Goal: Task Accomplishment & Management: Manage account settings

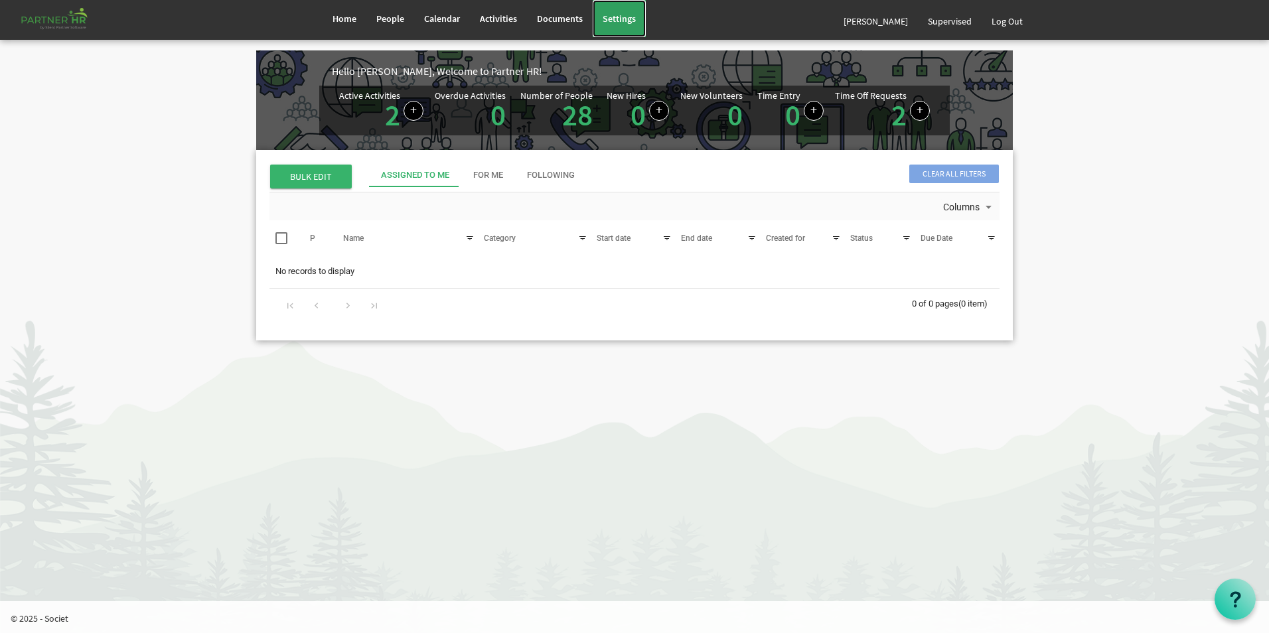
click at [623, 17] on span "Settings" at bounding box center [619, 19] width 33 height 12
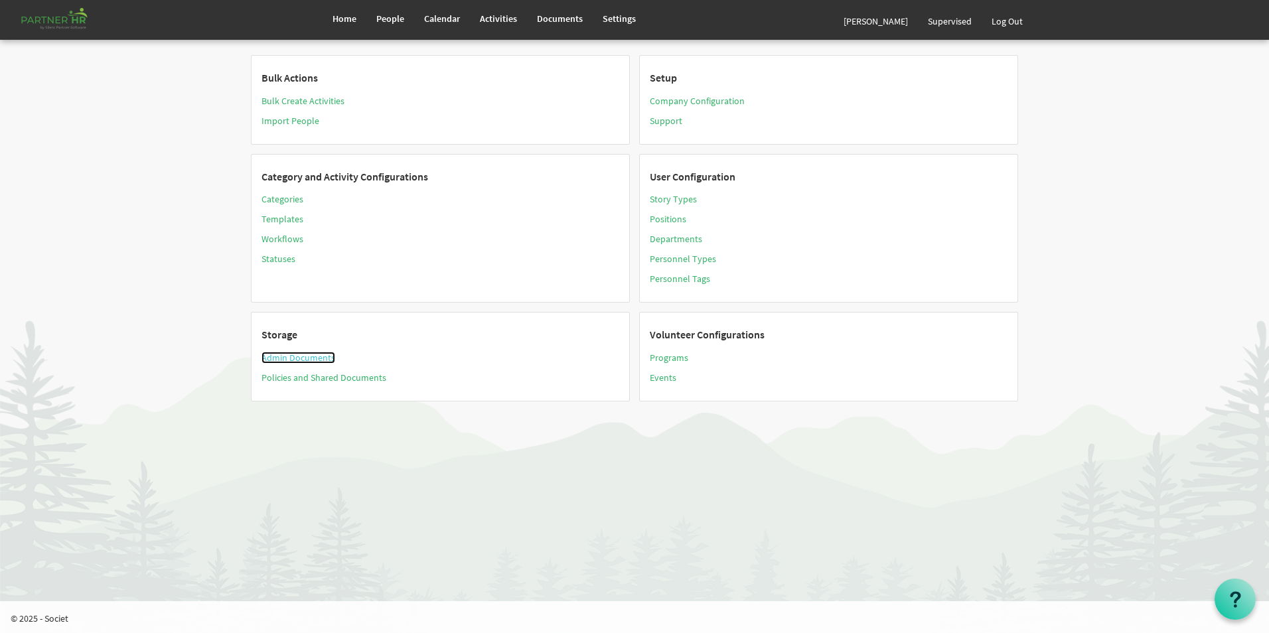
click at [286, 355] on link "Admin Documents" at bounding box center [299, 358] width 74 height 12
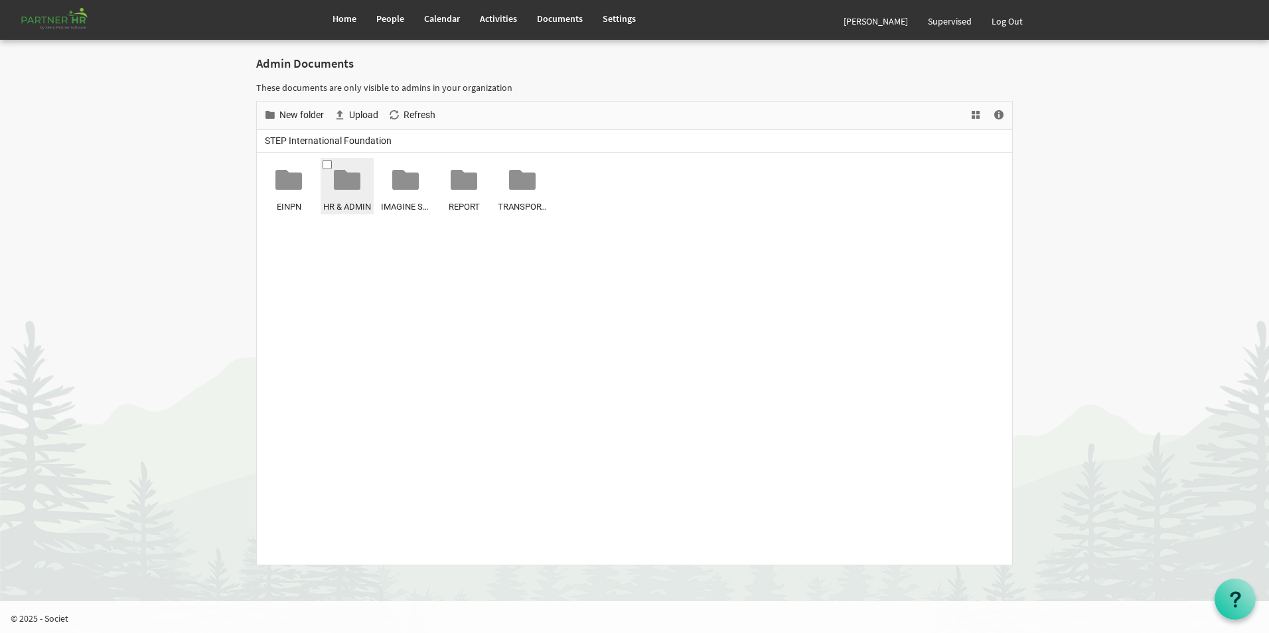
click at [358, 183] on div at bounding box center [347, 180] width 27 height 27
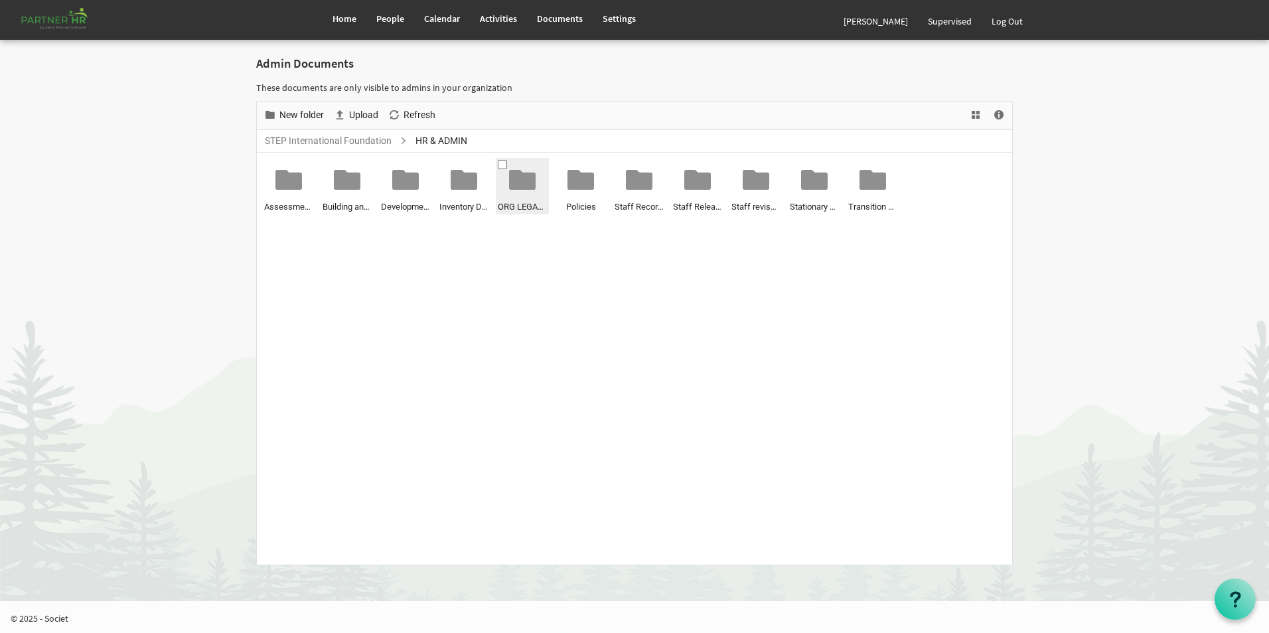
click at [528, 180] on div at bounding box center [522, 180] width 27 height 27
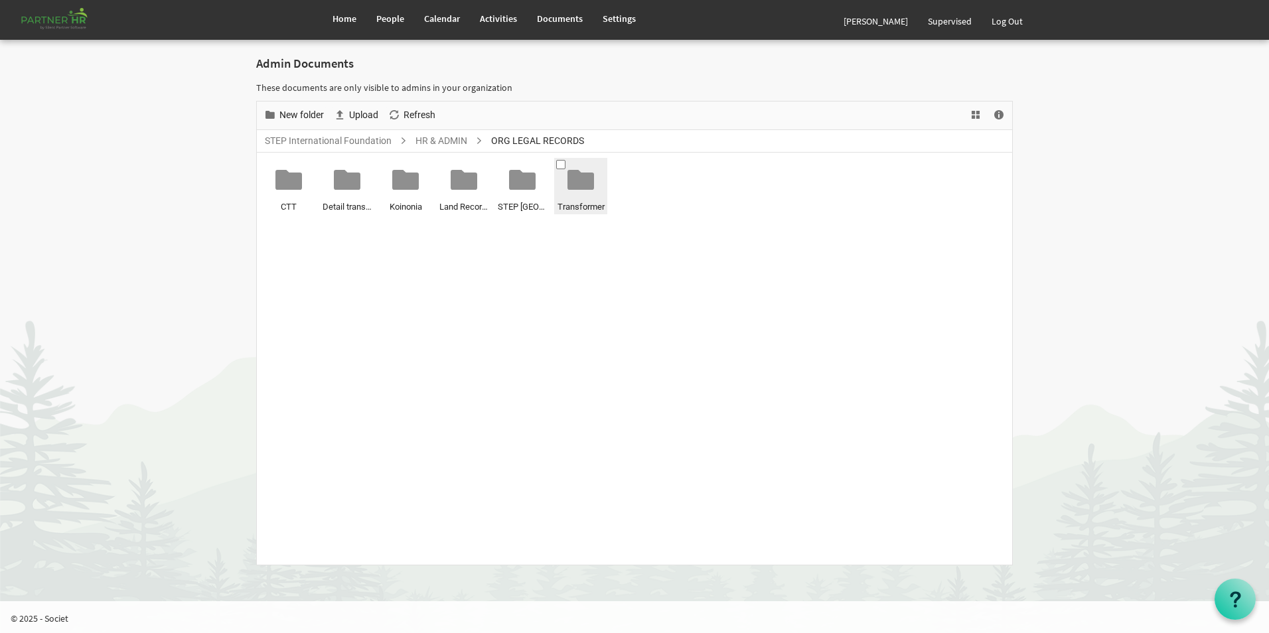
click at [589, 175] on div at bounding box center [581, 180] width 27 height 27
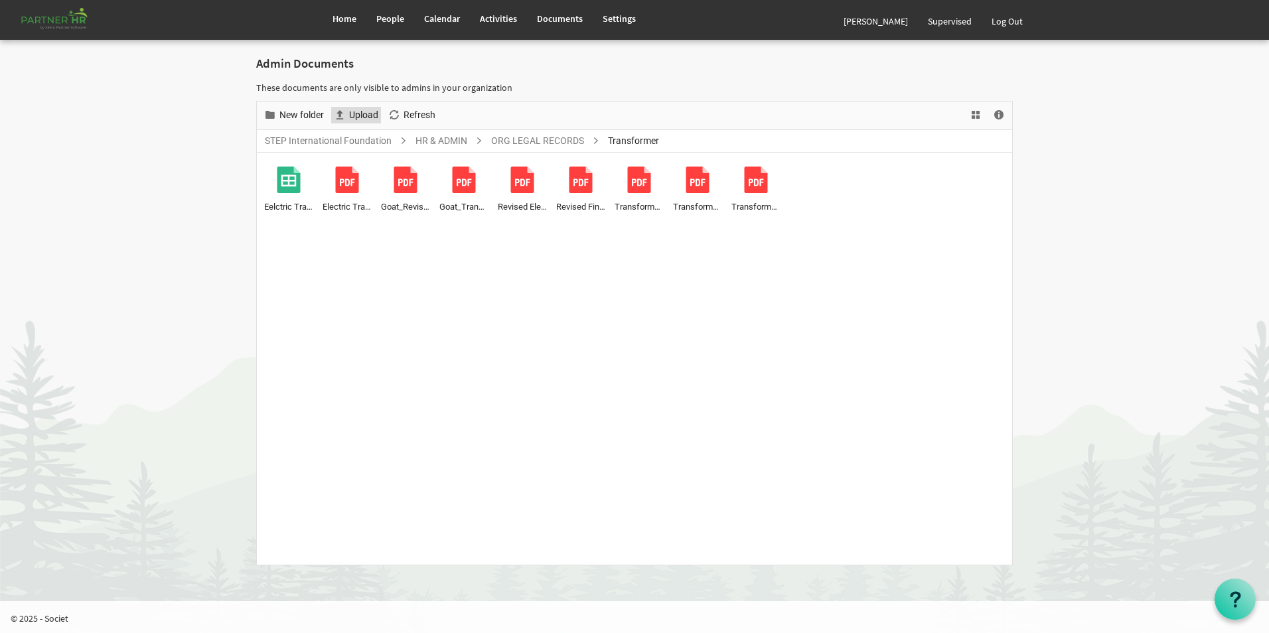
click at [372, 116] on span "Upload" at bounding box center [364, 115] width 32 height 17
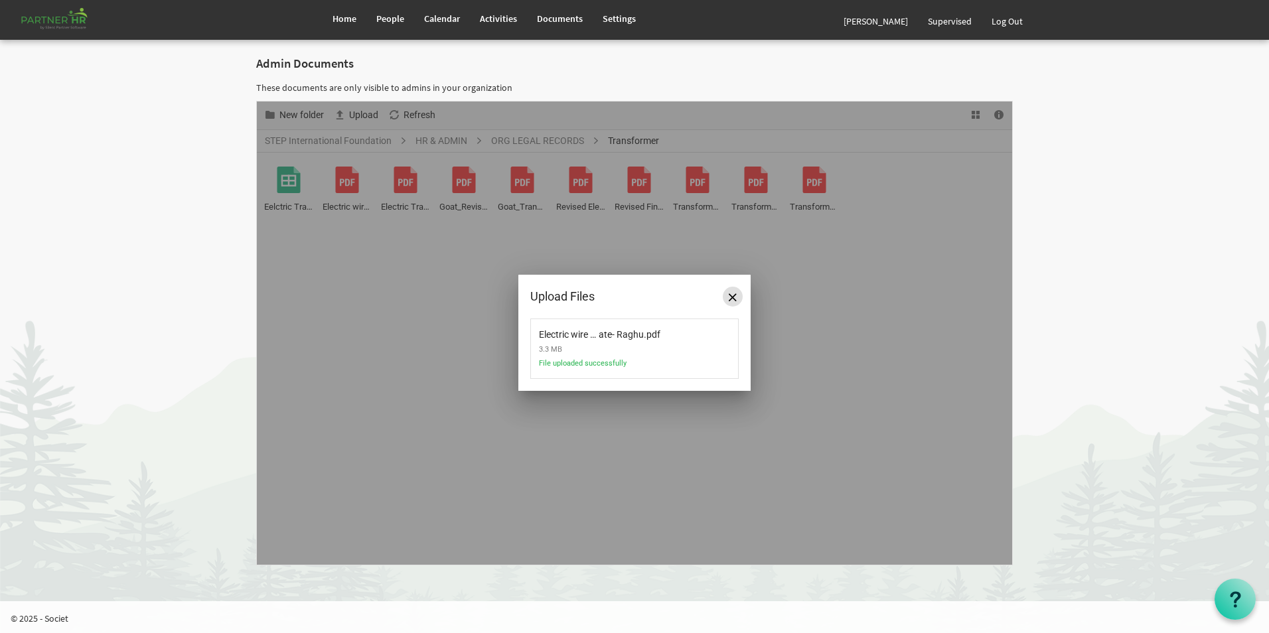
click at [729, 299] on span "Close" at bounding box center [733, 297] width 8 height 8
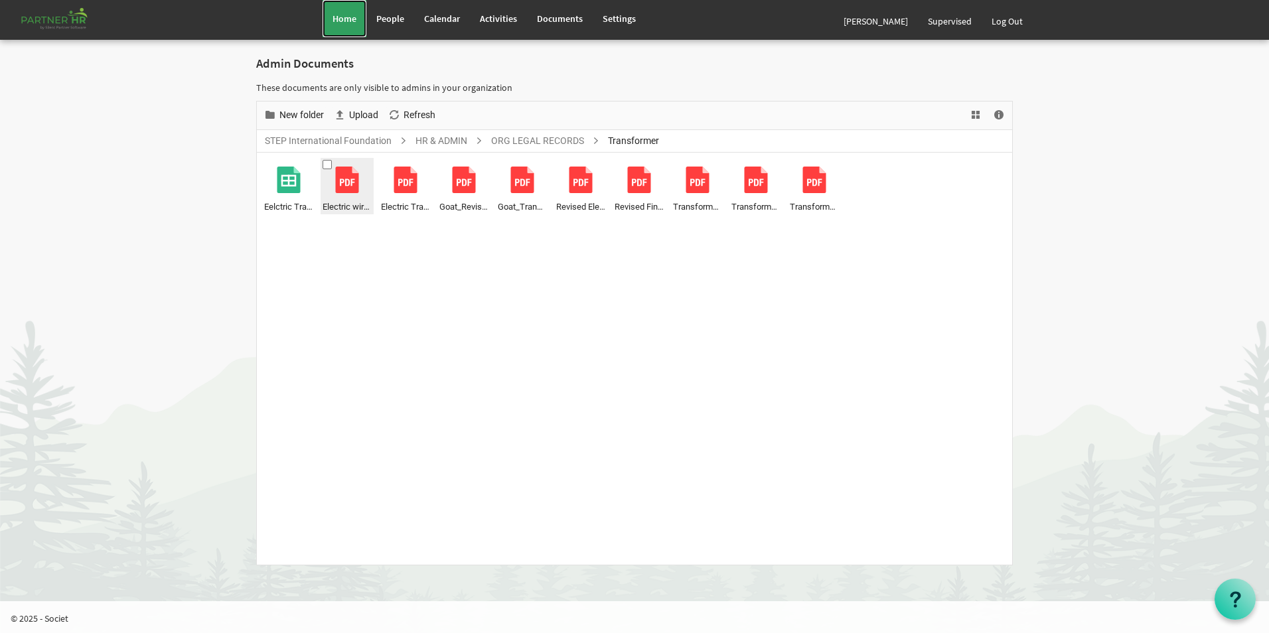
click at [343, 20] on span "Home" at bounding box center [345, 19] width 24 height 12
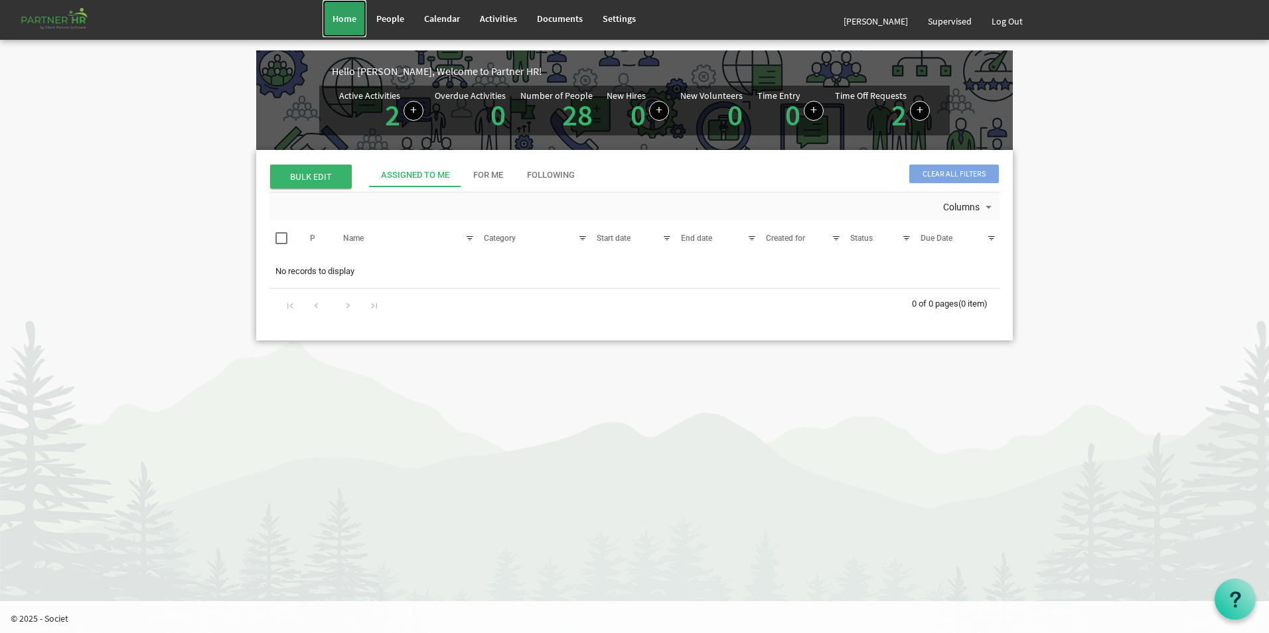
drag, startPoint x: 0, startPoint y: 0, endPoint x: 343, endPoint y: 21, distance: 343.2
click at [343, 21] on span "Home" at bounding box center [345, 19] width 24 height 12
click at [1010, 21] on link "Log Out" at bounding box center [1007, 21] width 51 height 37
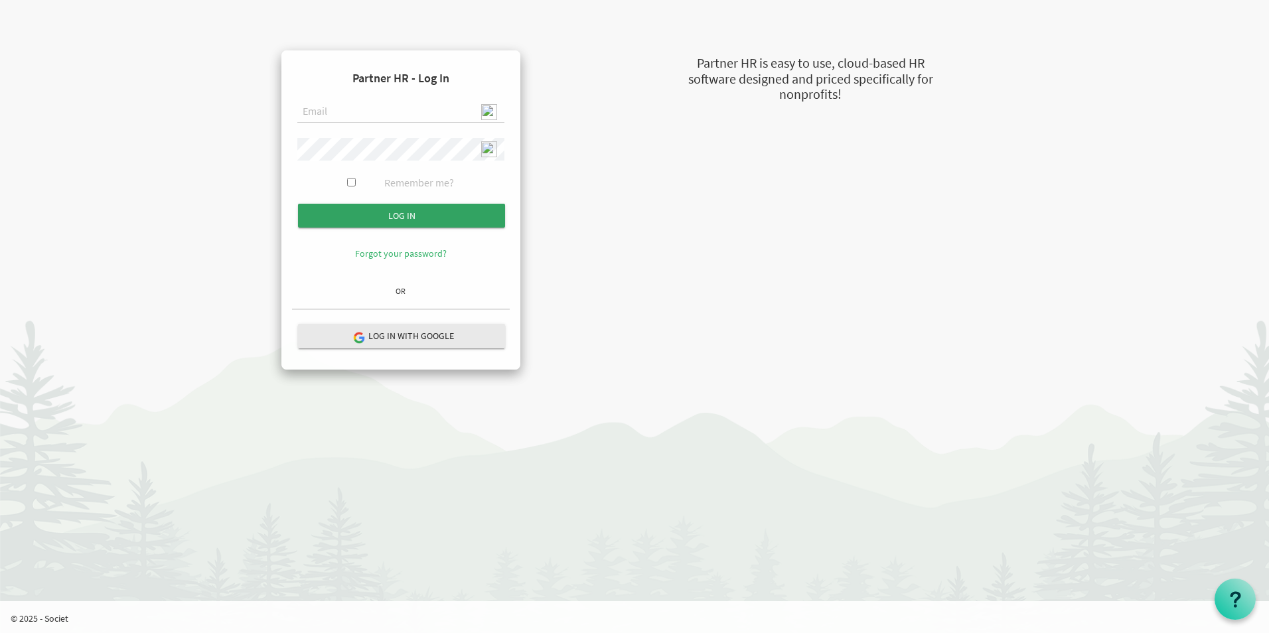
type input "[EMAIL_ADDRESS][DOMAIN_NAME]"
click at [433, 220] on input "Log in" at bounding box center [401, 216] width 207 height 24
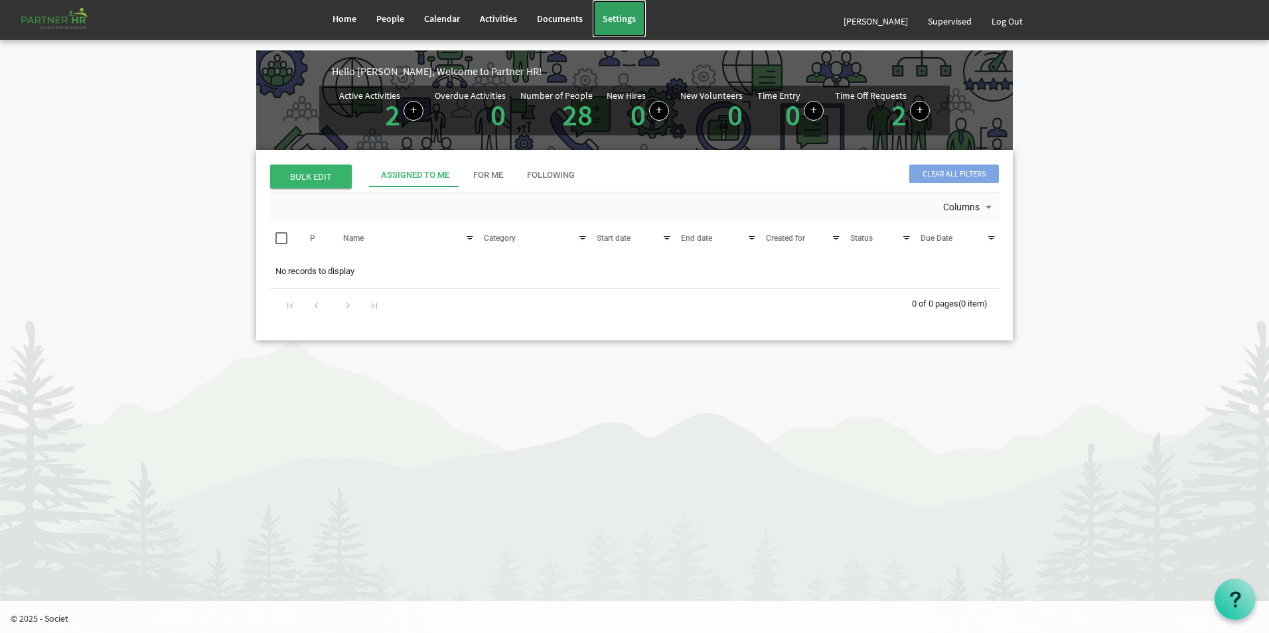
click at [614, 20] on span "Settings" at bounding box center [619, 19] width 33 height 12
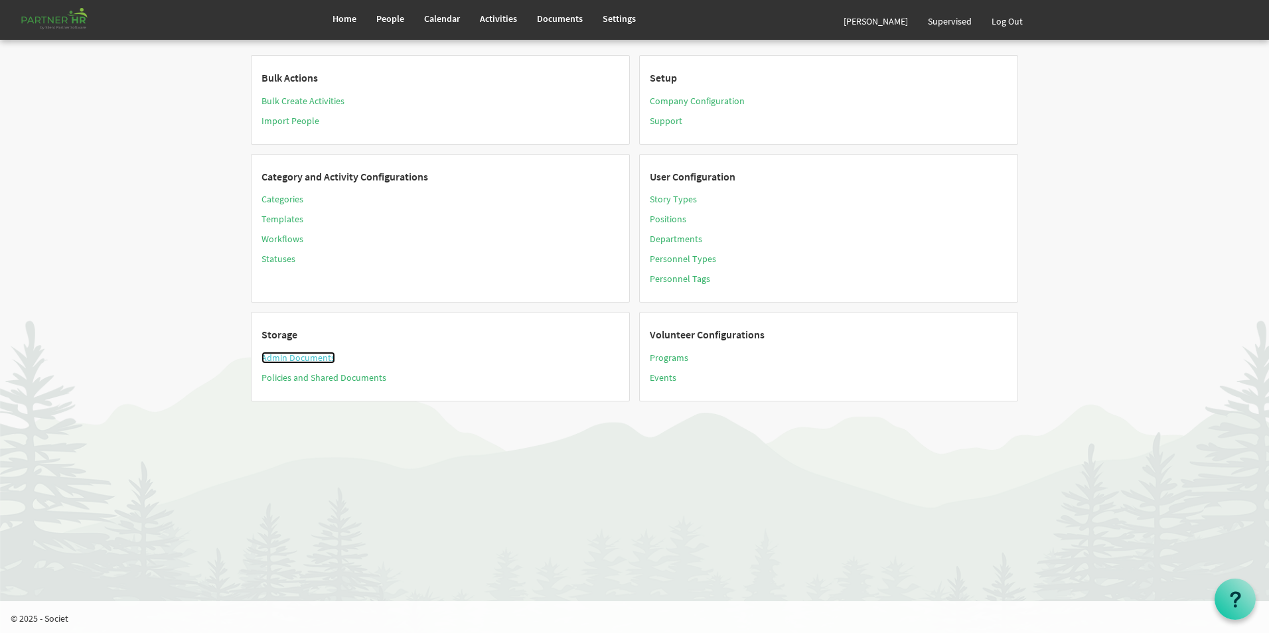
click at [296, 358] on link "Admin Documents" at bounding box center [299, 358] width 74 height 12
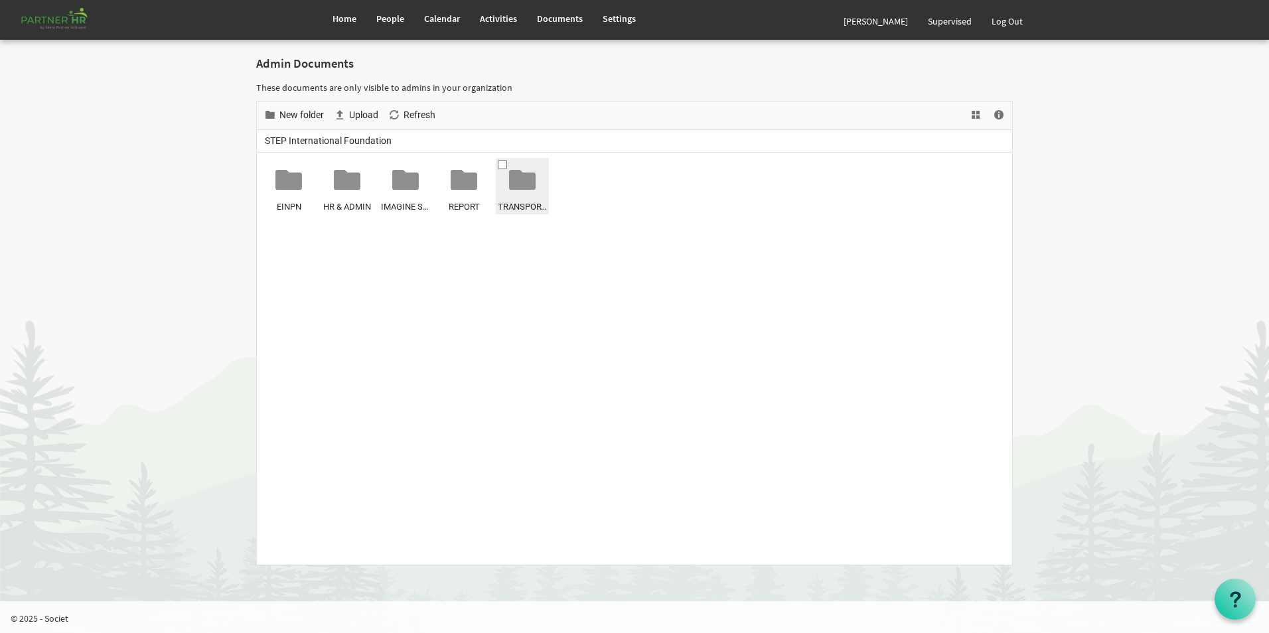
click at [514, 200] on span "TRANSPORT & VEHICLE" at bounding box center [522, 207] width 49 height 14
click at [532, 194] on div "TRANSPORT & VEHICLE" at bounding box center [522, 187] width 49 height 54
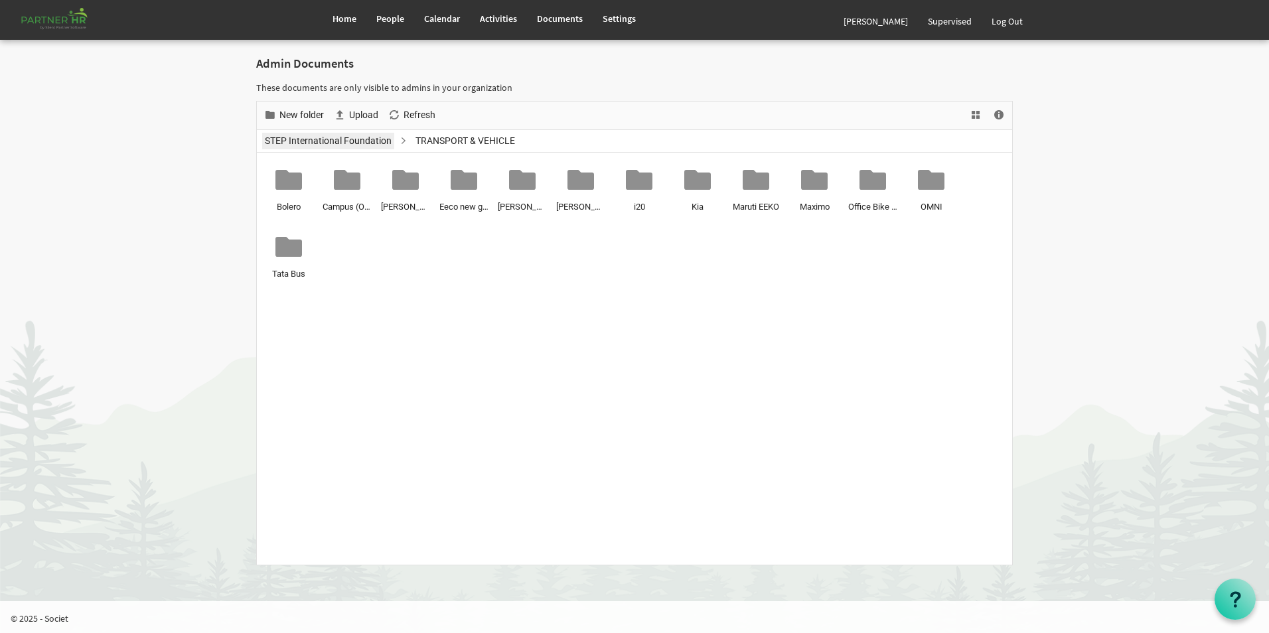
click at [361, 141] on link "STEP International Foundation" at bounding box center [328, 141] width 132 height 17
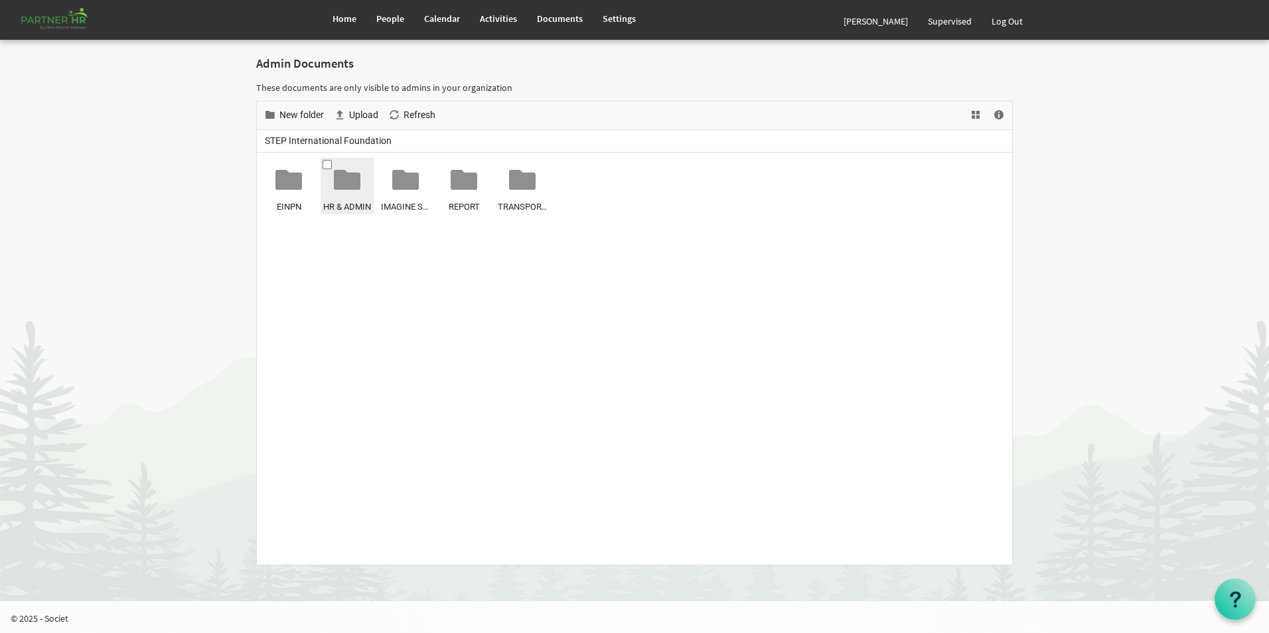
click at [351, 190] on div at bounding box center [347, 180] width 27 height 27
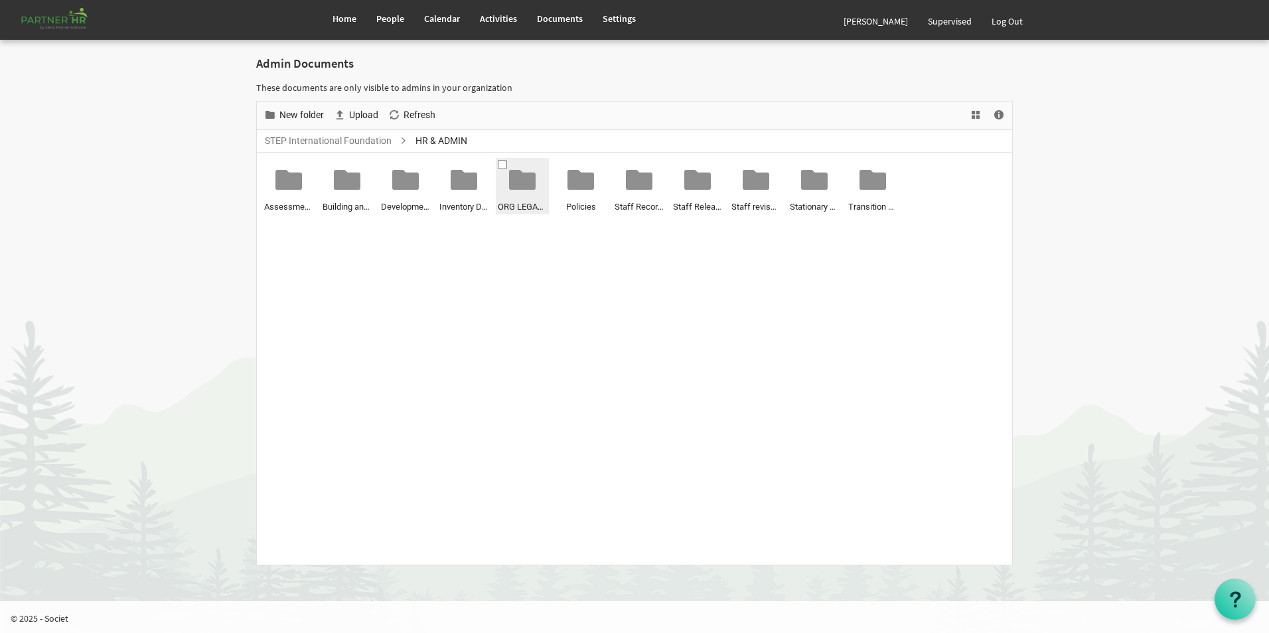
click at [514, 188] on div at bounding box center [522, 180] width 27 height 27
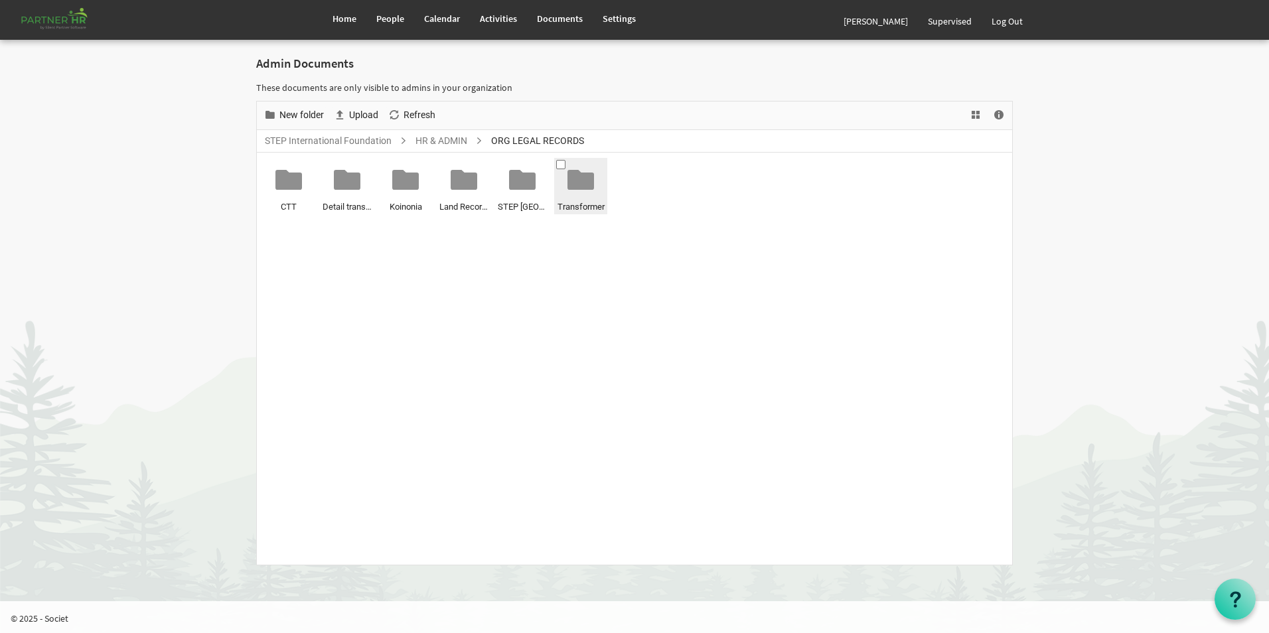
click at [577, 183] on div at bounding box center [581, 180] width 27 height 27
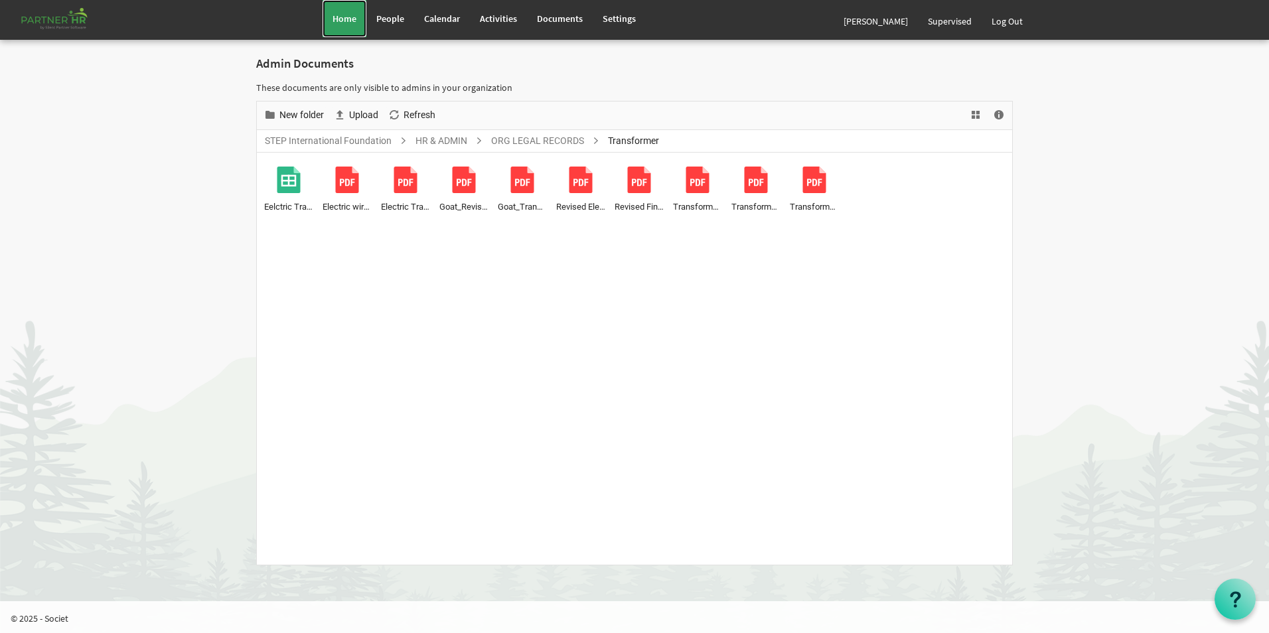
click at [335, 21] on span "Home" at bounding box center [345, 19] width 24 height 12
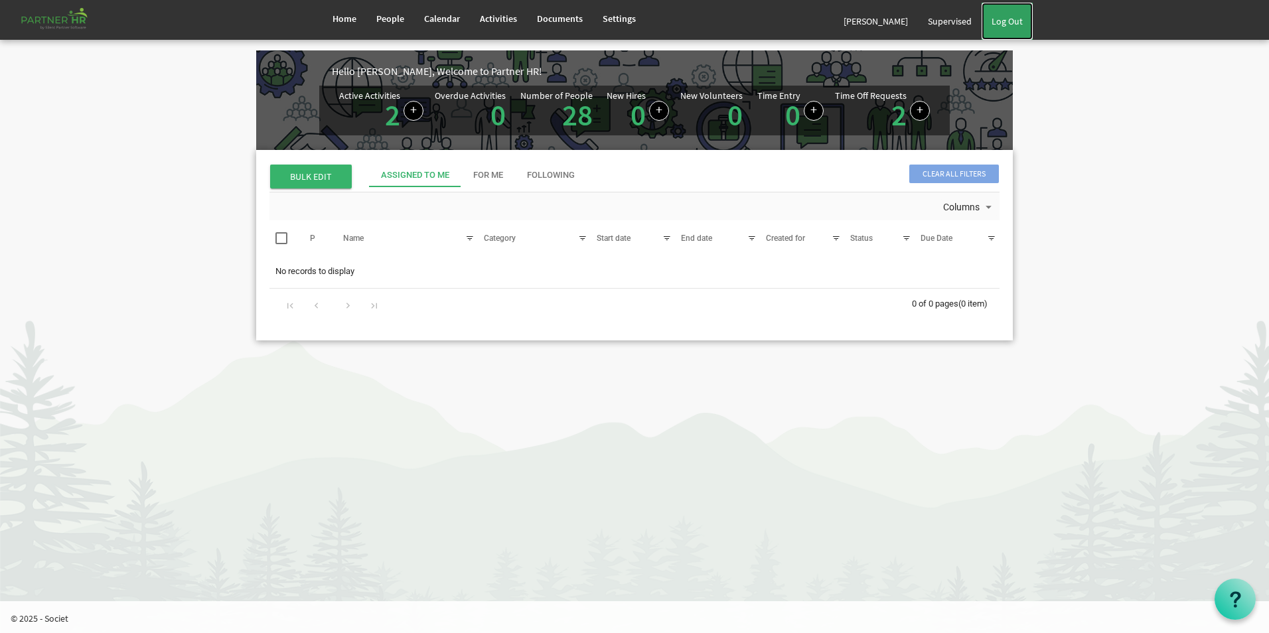
click at [1012, 26] on link "Log Out" at bounding box center [1007, 21] width 51 height 37
